Goal: Task Accomplishment & Management: Manage account settings

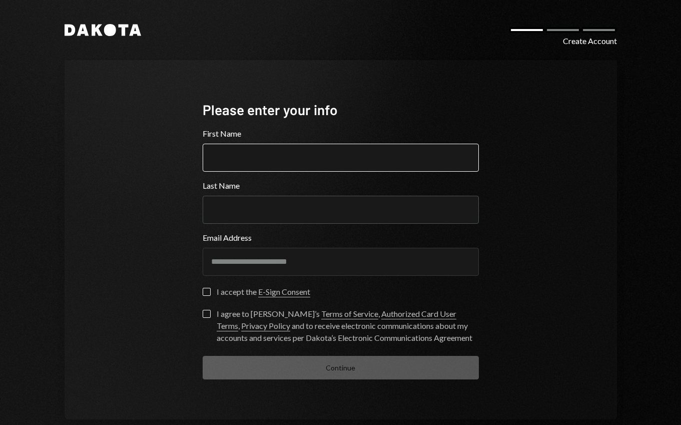
click at [282, 165] on input "First Name" at bounding box center [341, 158] width 276 height 28
type input "****"
type input "******"
type button "on"
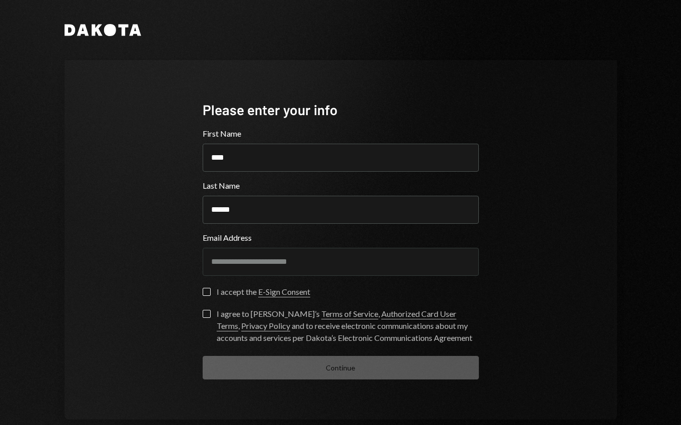
click at [203, 292] on button "on" at bounding box center [207, 292] width 8 height 8
click at [206, 315] on button "I agree to Dakota’s Terms of Service , Authorized Card User Terms , Privacy Pol…" at bounding box center [207, 314] width 8 height 8
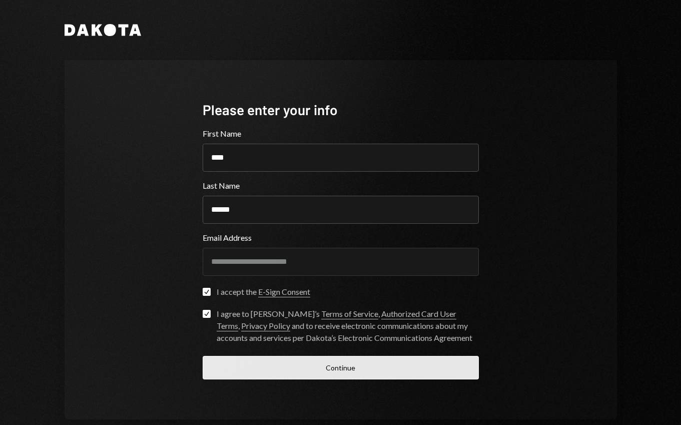
click at [325, 367] on button "Continue" at bounding box center [341, 368] width 276 height 24
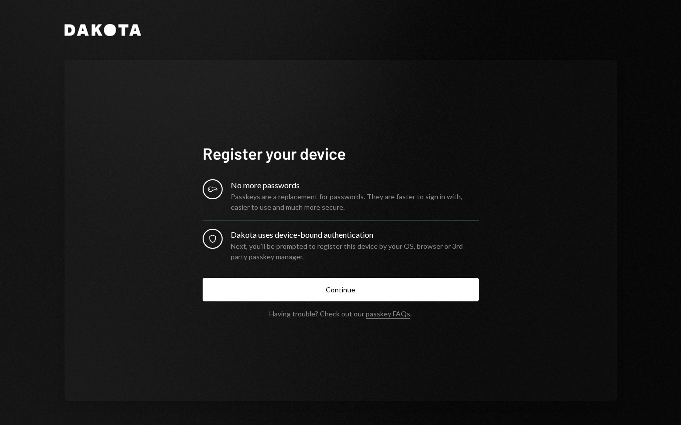
click at [351, 282] on button "Continue" at bounding box center [341, 290] width 276 height 24
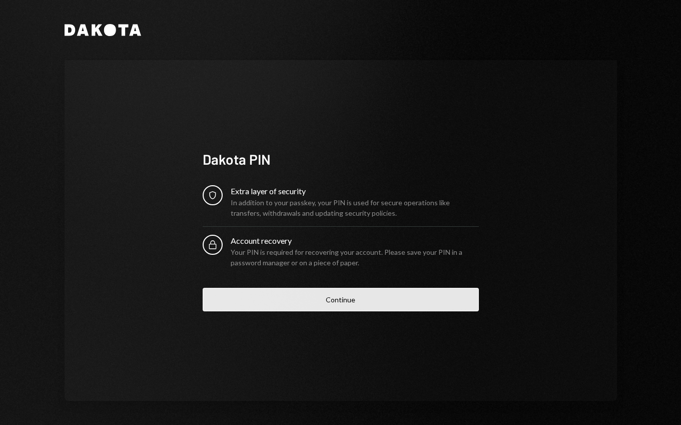
click at [413, 302] on button "Continue" at bounding box center [341, 300] width 276 height 24
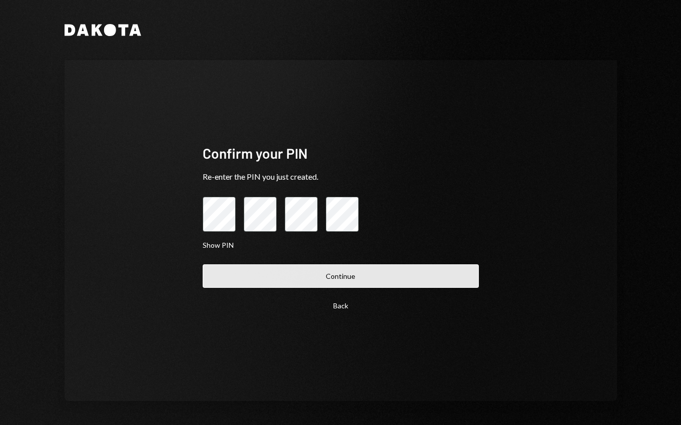
click at [382, 275] on button "Continue" at bounding box center [341, 276] width 276 height 24
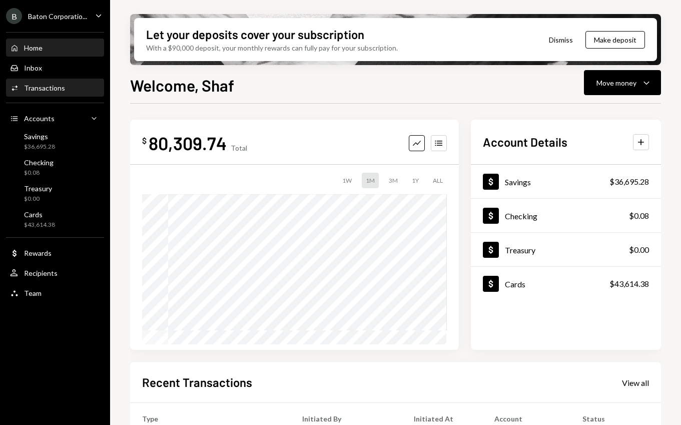
click at [66, 89] on div "Activities Transactions" at bounding box center [55, 88] width 90 height 9
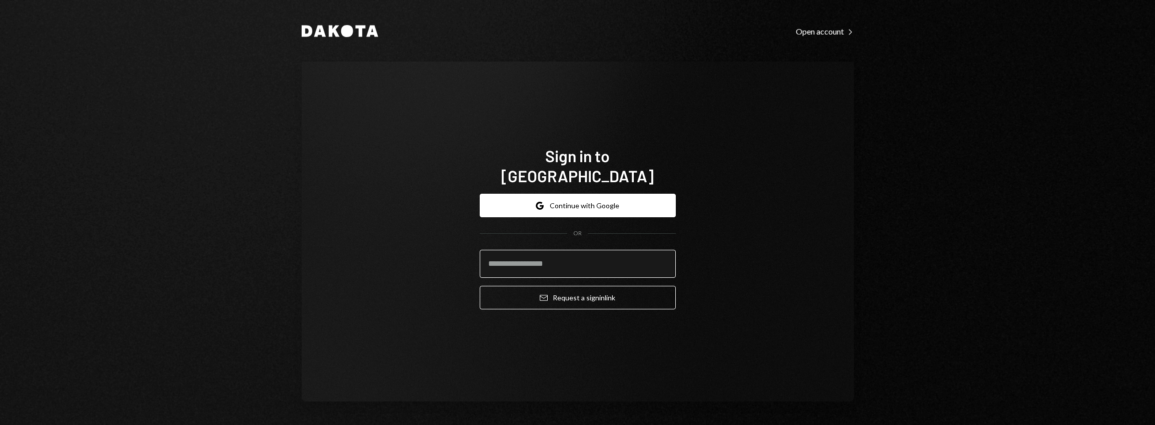
click at [554, 255] on input "email" at bounding box center [578, 264] width 196 height 28
click at [758, 252] on div "Sign in to [GEOGRAPHIC_DATA] Google Continue with Google OR Email Request a sig…" at bounding box center [578, 232] width 552 height 340
click at [592, 256] on input "email" at bounding box center [578, 264] width 196 height 28
type input "**********"
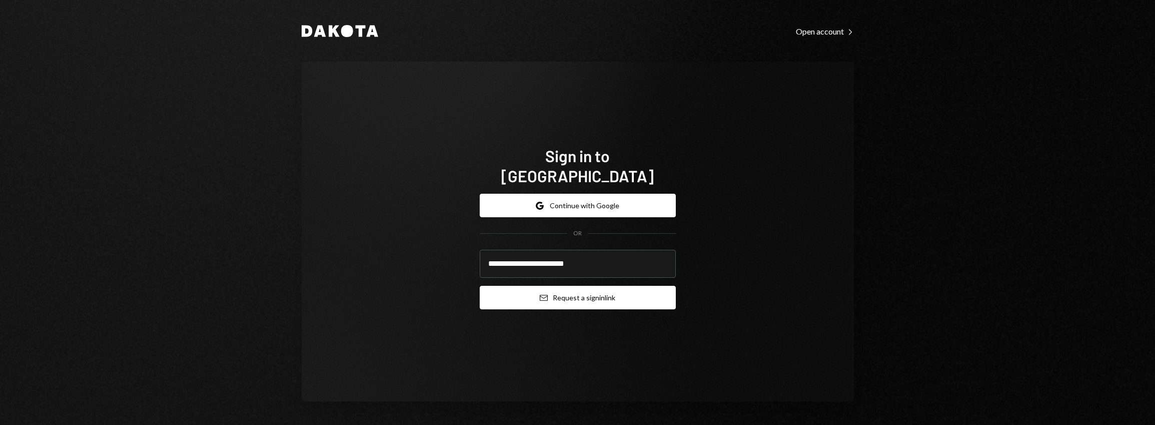
click at [597, 292] on button "Email Request a sign in link" at bounding box center [578, 298] width 196 height 24
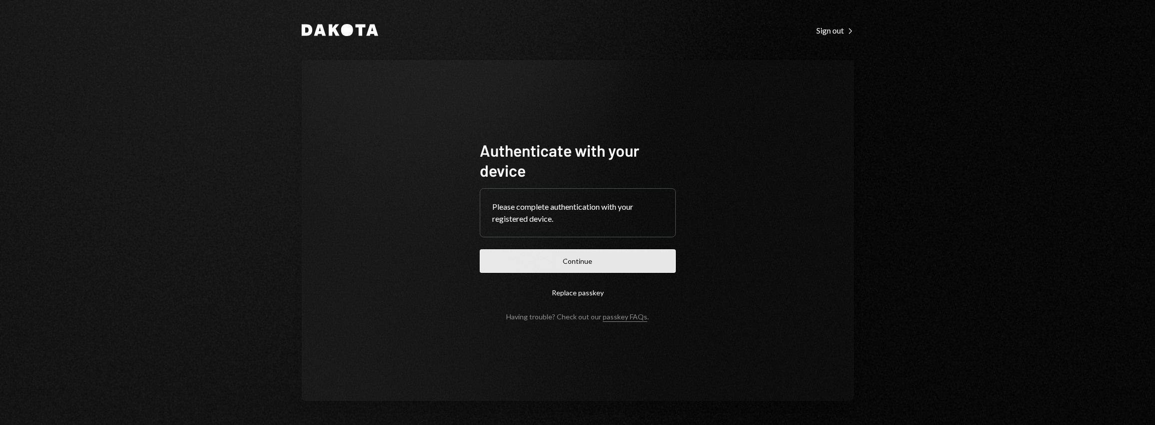
click at [645, 260] on button "Continue" at bounding box center [578, 261] width 196 height 24
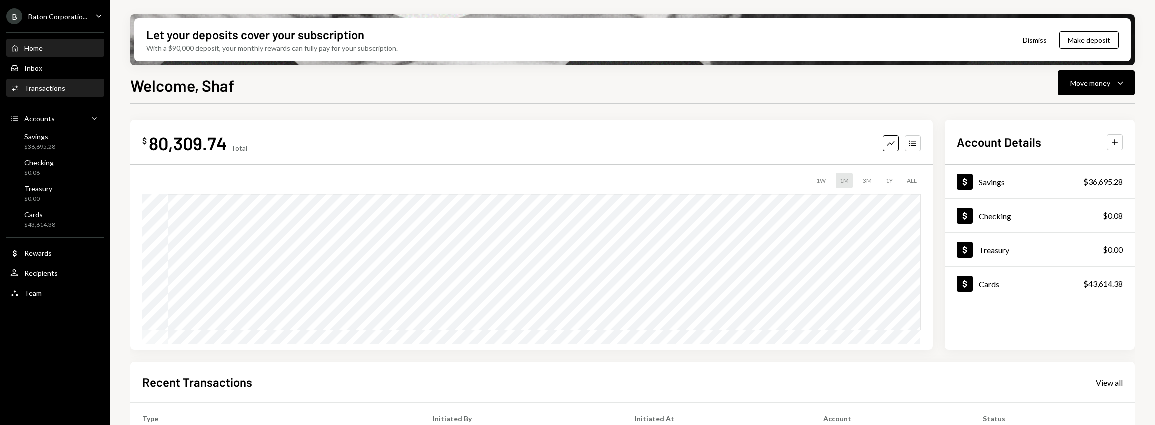
click at [58, 93] on div "Activities Transactions" at bounding box center [55, 88] width 90 height 17
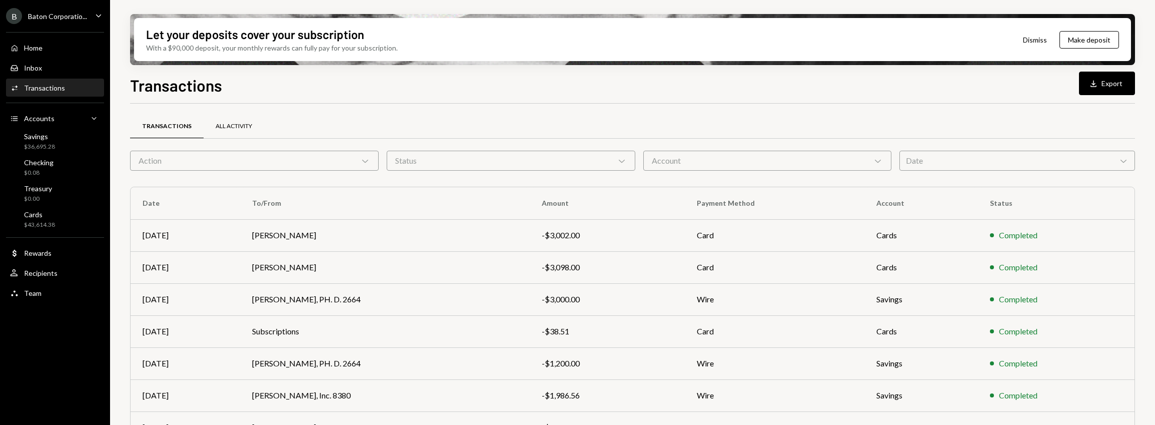
click at [218, 129] on div "All Activity" at bounding box center [234, 126] width 37 height 9
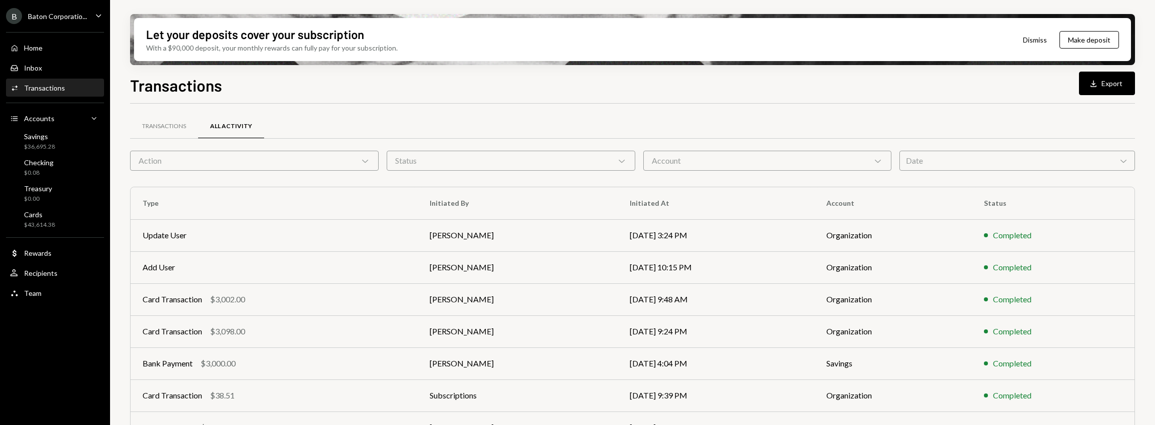
click at [357, 165] on div "Action Chevron Down" at bounding box center [254, 161] width 249 height 20
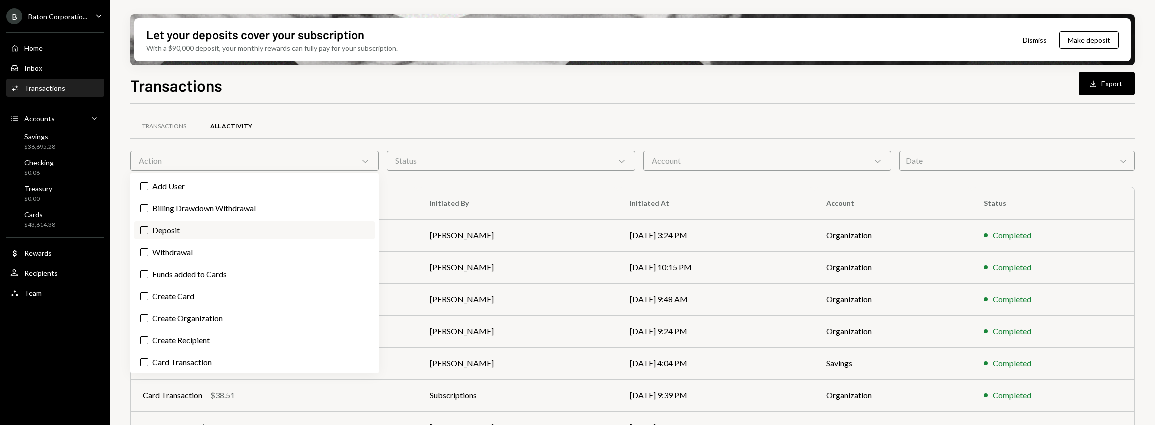
click at [204, 231] on label "Deposit" at bounding box center [254, 230] width 241 height 18
click at [148, 231] on button "Deposit" at bounding box center [144, 230] width 8 height 8
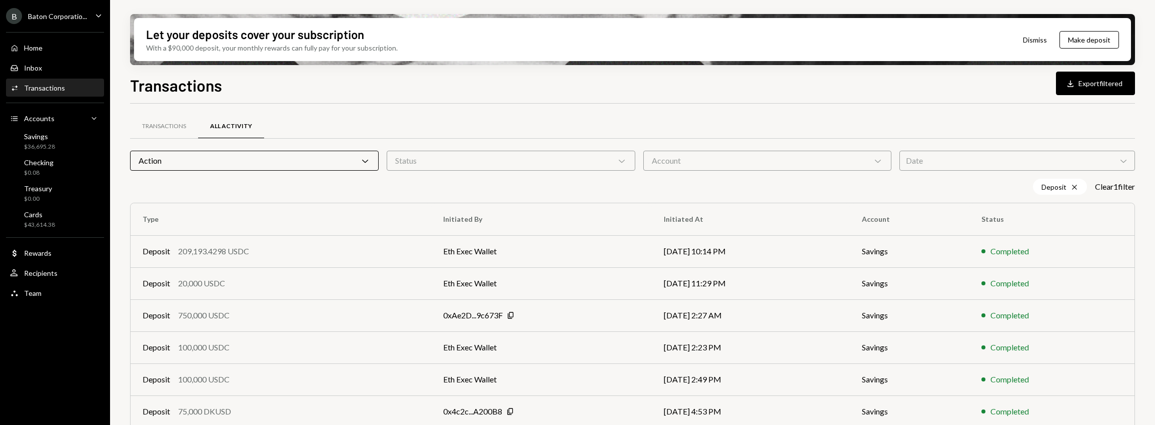
click at [572, 112] on div "Transactions All Activity Action Chevron Down Status Chevron Down Account Chevr…" at bounding box center [632, 351] width 1005 height 494
click at [521, 253] on td "Eth Exec Wallet" at bounding box center [541, 251] width 220 height 32
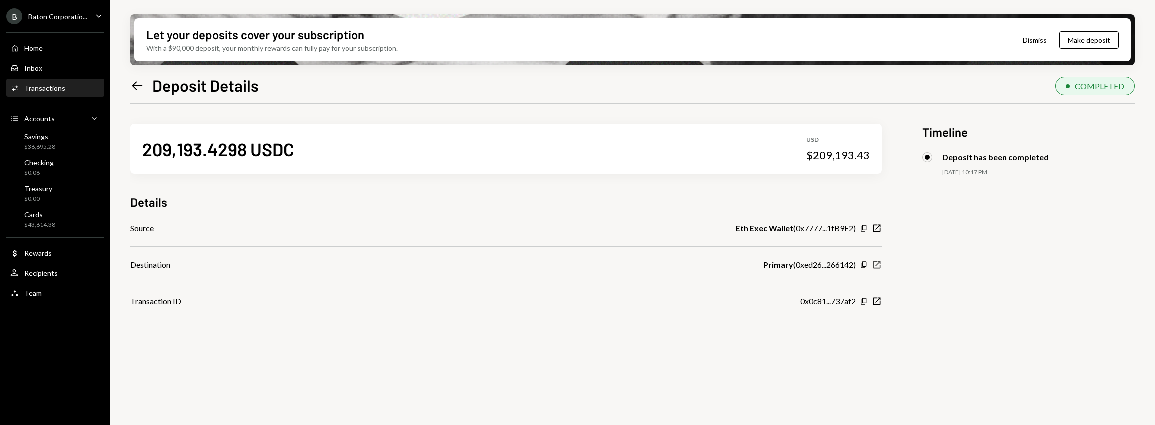
click at [878, 264] on icon "button" at bounding box center [878, 265] width 8 height 8
